Goal: Task Accomplishment & Management: Manage account settings

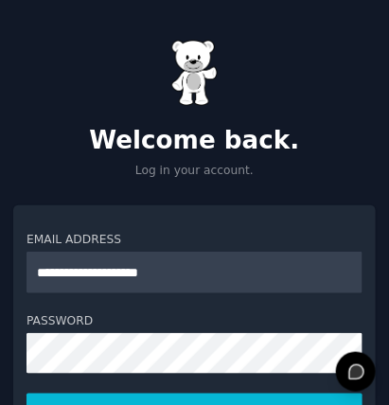
type input "**********"
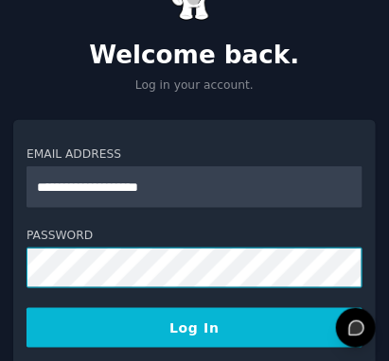
scroll to position [210, 0]
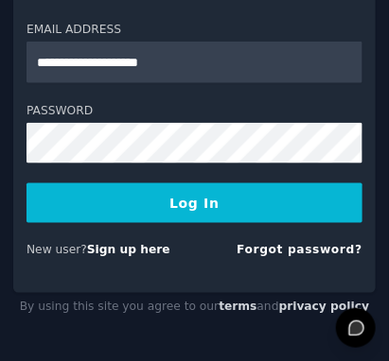
click at [246, 204] on button "Log In" at bounding box center [194, 204] width 336 height 40
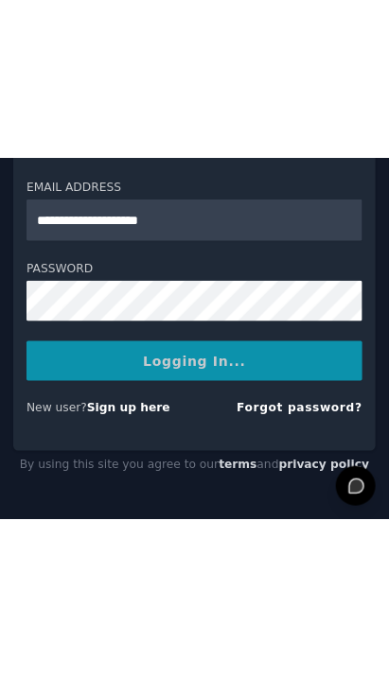
scroll to position [0, 0]
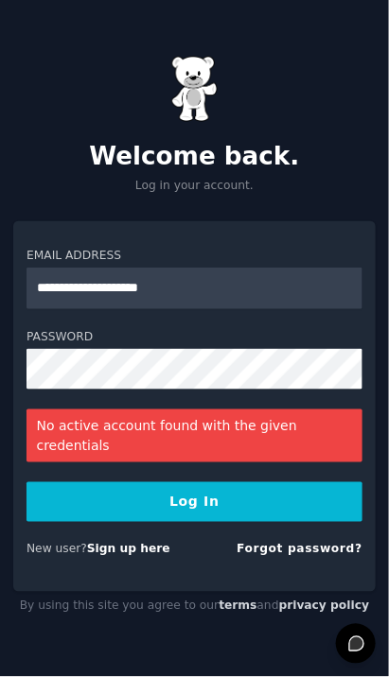
click at [130, 402] on link "Sign up here" at bounding box center [128, 549] width 83 height 13
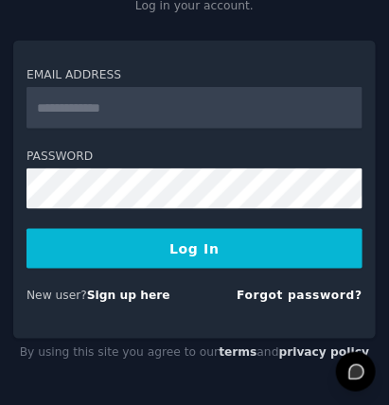
scroll to position [165, 0]
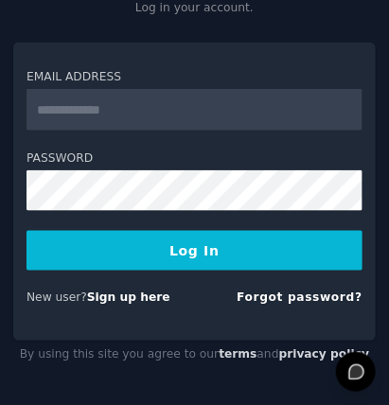
click at [327, 299] on link "Forgot password?" at bounding box center [300, 297] width 126 height 13
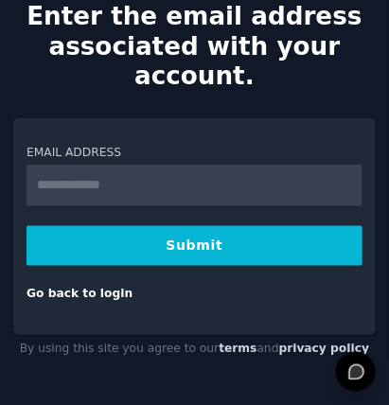
scroll to position [93, 0]
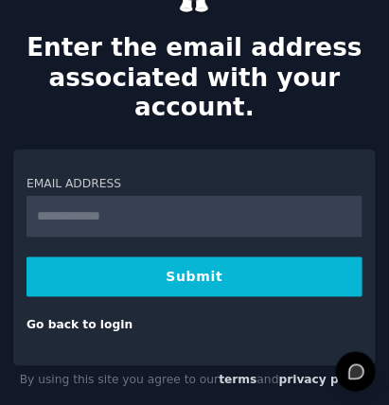
click at [182, 196] on input "Email Address" at bounding box center [194, 217] width 336 height 42
click at [186, 196] on input "Email Address" at bounding box center [194, 217] width 336 height 42
type input "**********"
click at [226, 257] on button "Submit" at bounding box center [194, 277] width 336 height 40
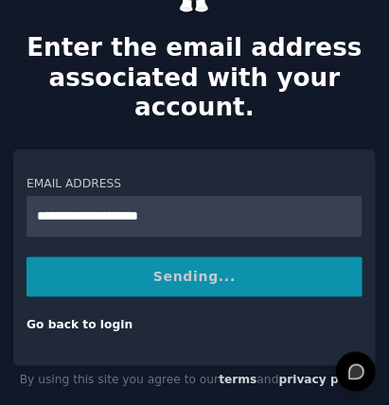
scroll to position [0, 0]
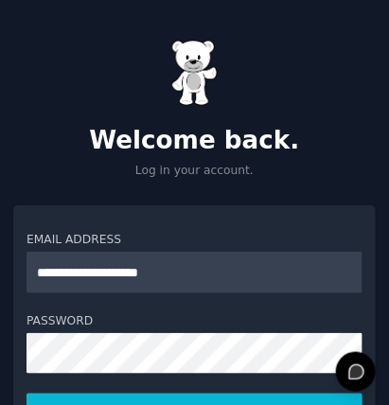
type input "**********"
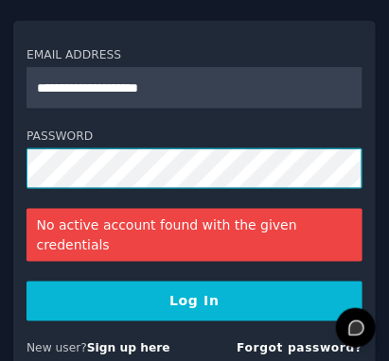
scroll to position [187, 0]
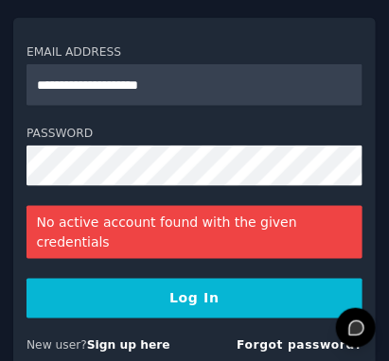
click at [236, 279] on button "Log In" at bounding box center [194, 299] width 336 height 40
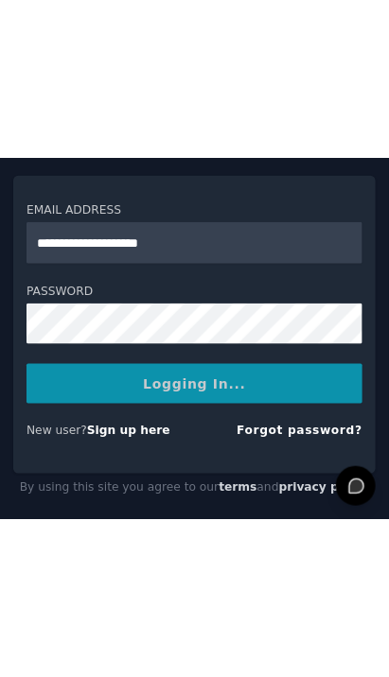
scroll to position [0, 0]
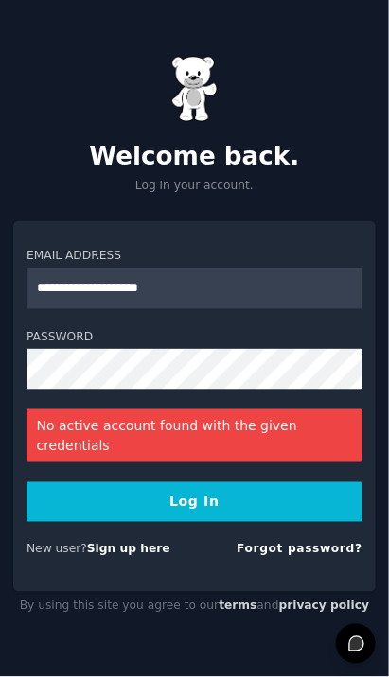
click at [128, 402] on link "Sign up here" at bounding box center [128, 549] width 83 height 13
